Goal: Check status

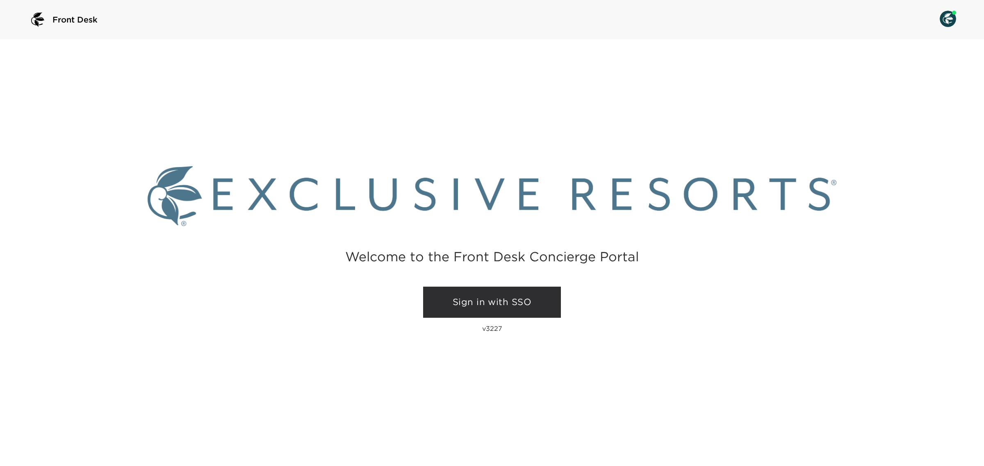
click at [503, 304] on link "Sign in with SSO" at bounding box center [492, 302] width 138 height 31
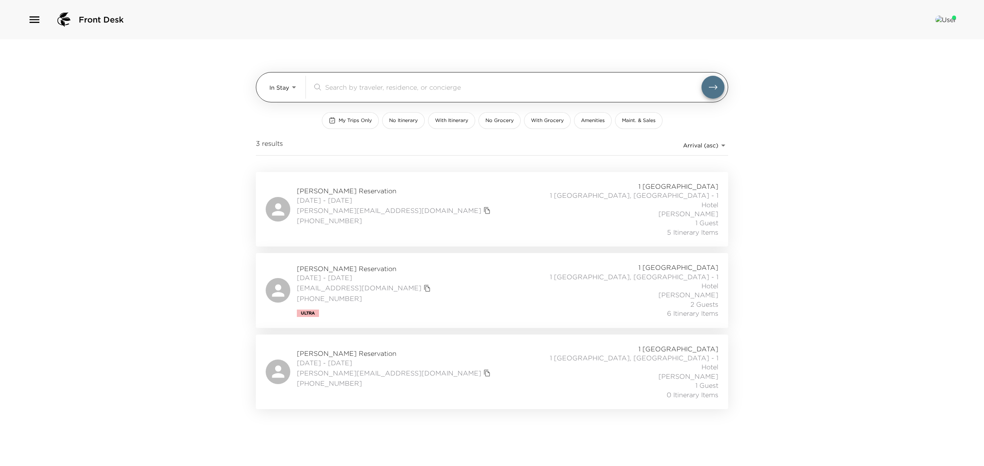
click at [289, 89] on body "Front Desk In Stay In-Stay ​ My Trips Only No Itinerary With Itinerary No Groce…" at bounding box center [492, 233] width 984 height 466
click at [286, 121] on span "Upcoming" at bounding box center [284, 122] width 30 height 8
type input "Upcoming"
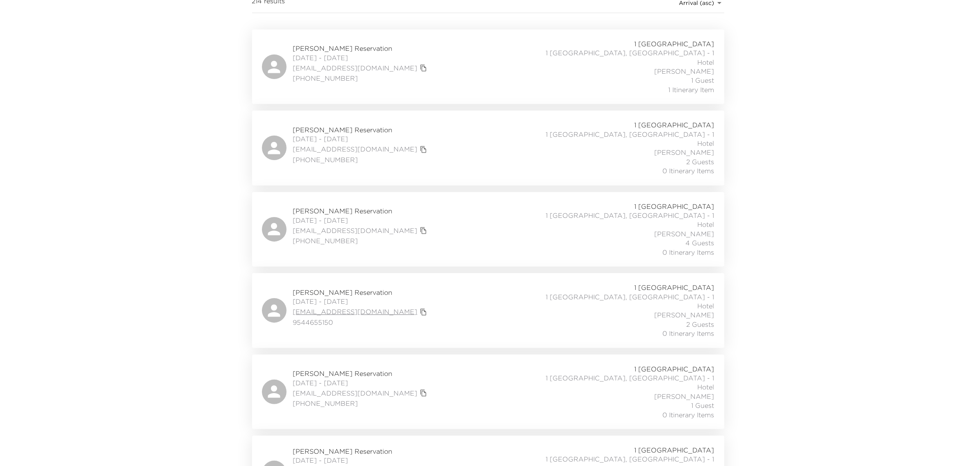
scroll to position [154, 0]
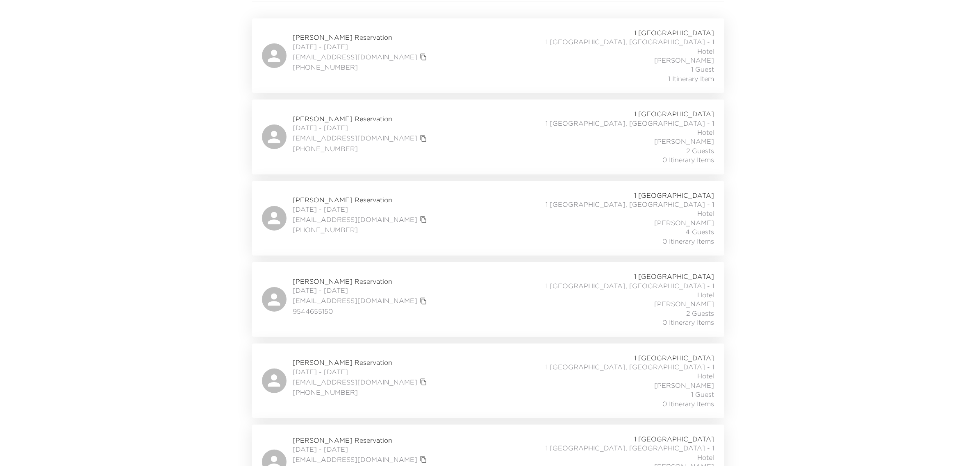
click at [326, 358] on span "[PERSON_NAME] Reservation" at bounding box center [361, 362] width 136 height 9
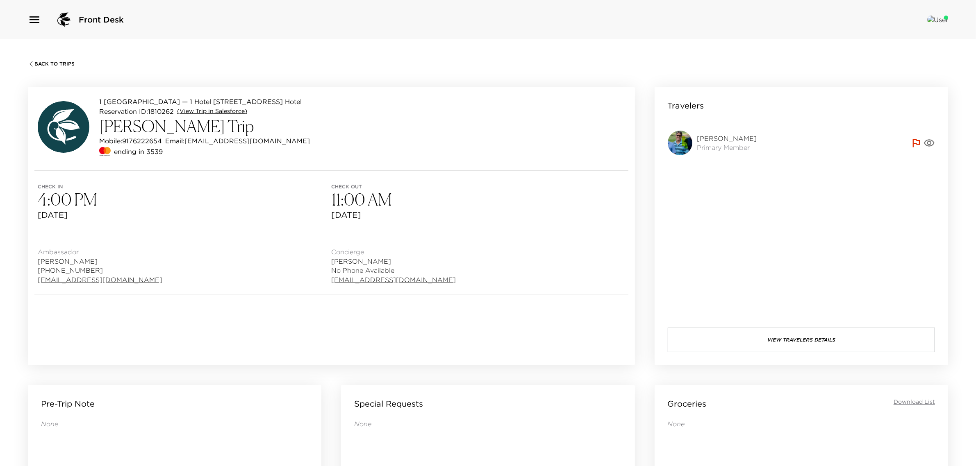
click at [200, 109] on link "(View Trip in Salesforce)" at bounding box center [212, 111] width 70 height 8
